Goal: Check status: Check status

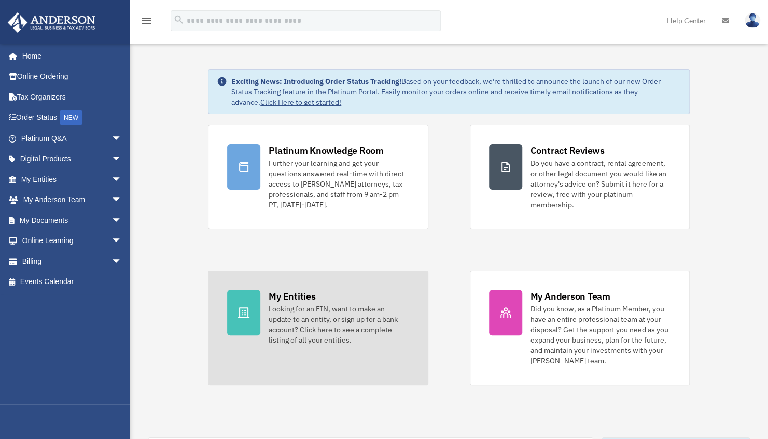
click at [279, 304] on div "Looking for an EIN, want to make an update to an entity, or sign up for a bank …" at bounding box center [339, 324] width 140 height 41
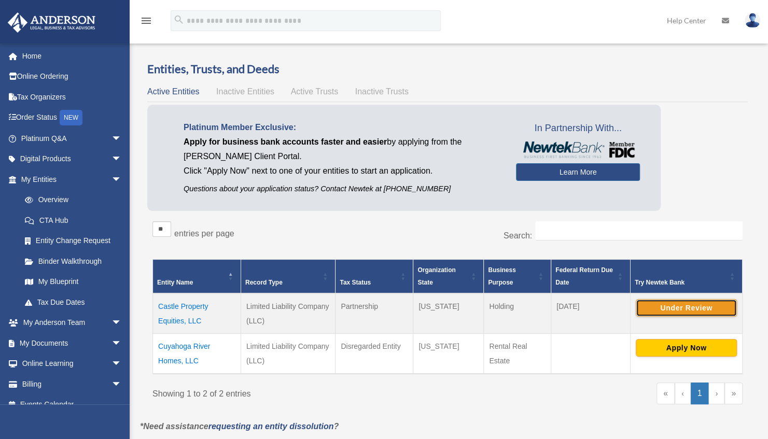
click at [639, 308] on button "Under Review" at bounding box center [686, 308] width 101 height 18
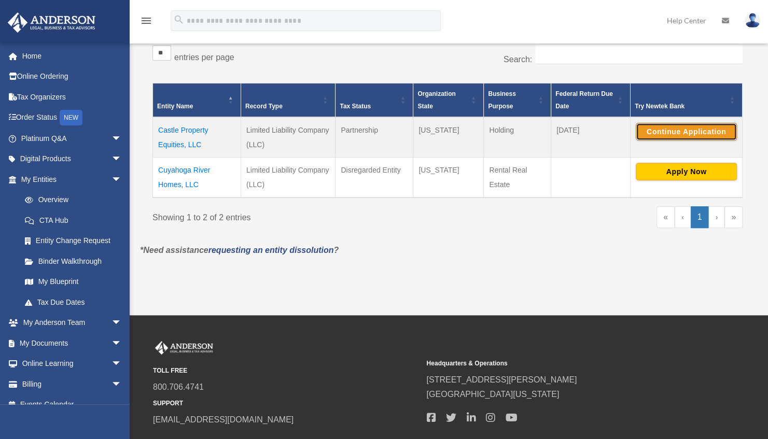
scroll to position [166, 0]
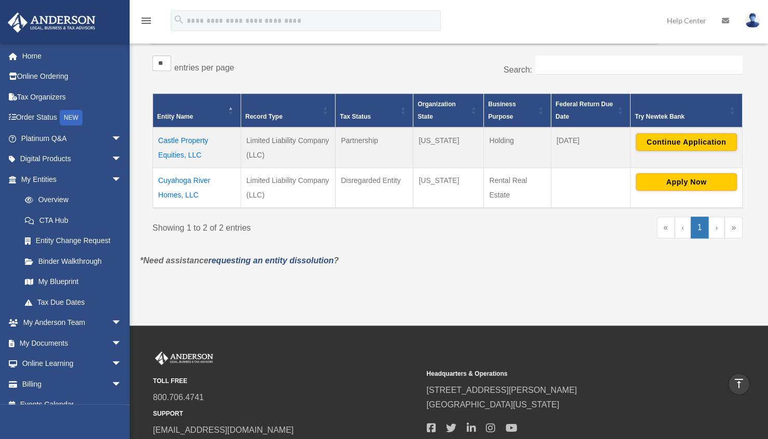
click at [184, 184] on td "Cuyahoga River Homes, LLC" at bounding box center [197, 188] width 88 height 40
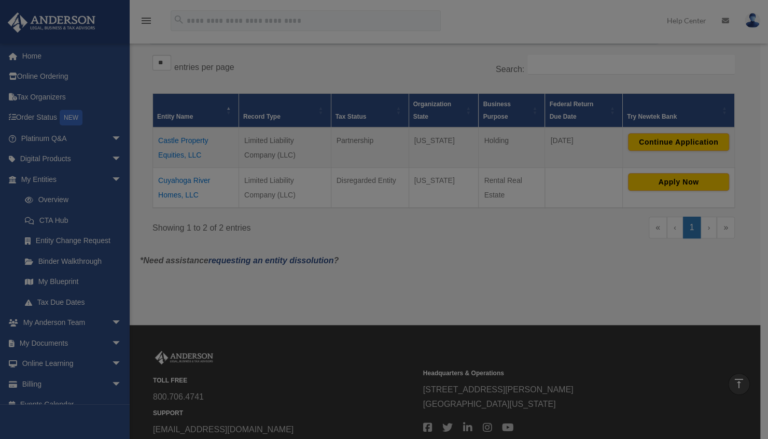
click at [184, 184] on div at bounding box center [384, 219] width 768 height 439
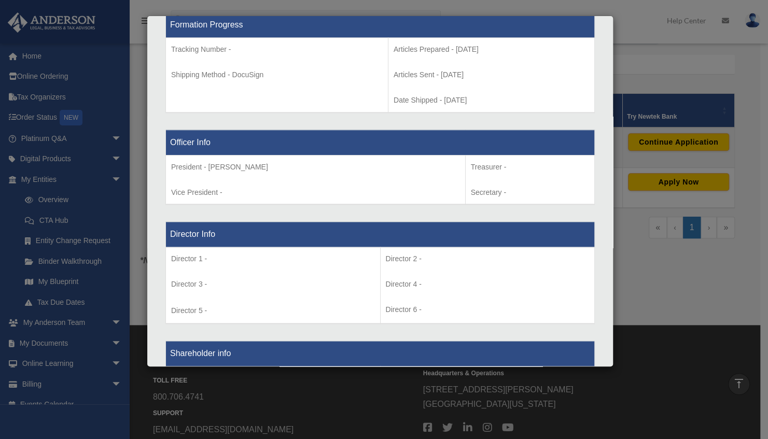
scroll to position [560, 0]
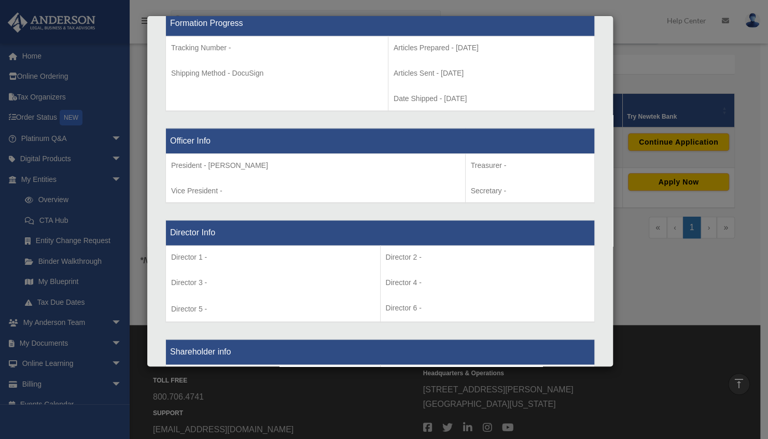
click at [673, 271] on div "Details × Articles Sent Organizational Date" at bounding box center [384, 219] width 768 height 439
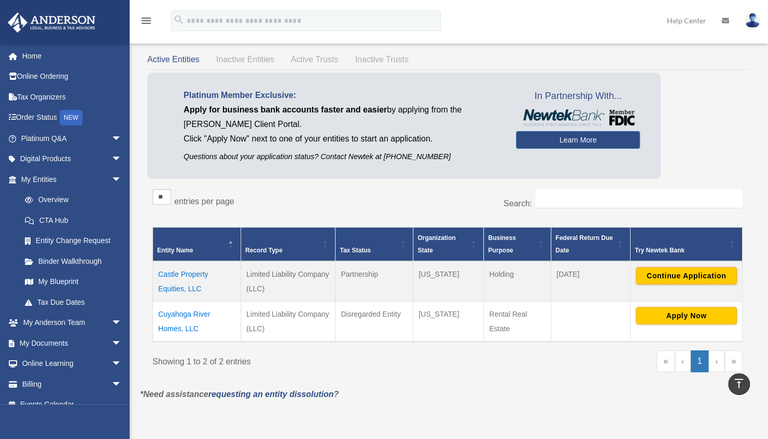
scroll to position [30, 0]
